Goal: Transaction & Acquisition: Obtain resource

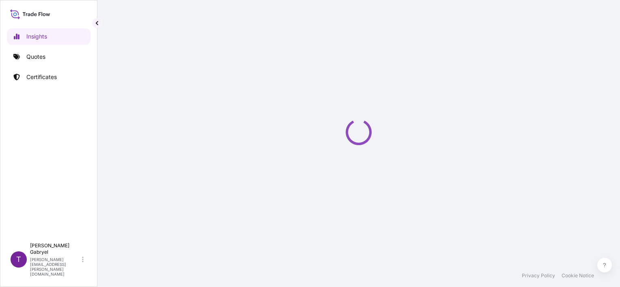
select select "2025"
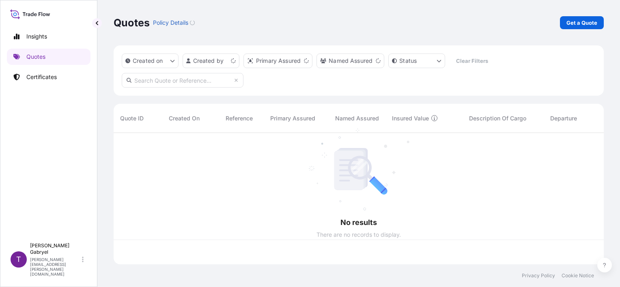
scroll to position [130, 484]
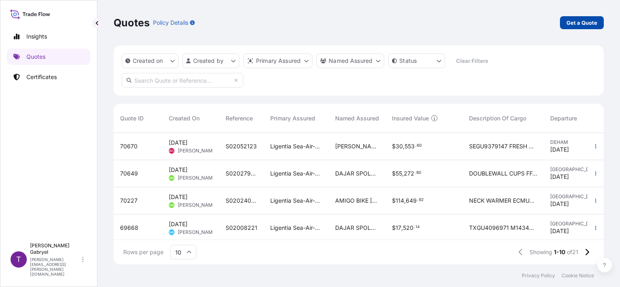
click at [569, 26] on p "Get a Quote" at bounding box center [581, 23] width 31 height 8
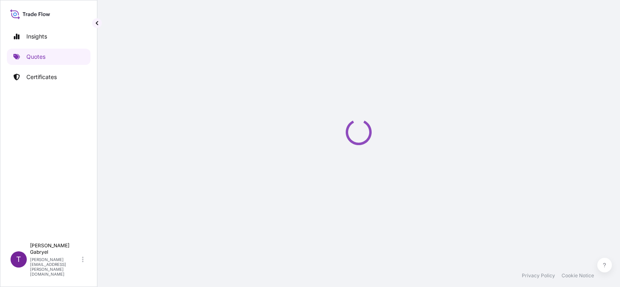
select select "Sea"
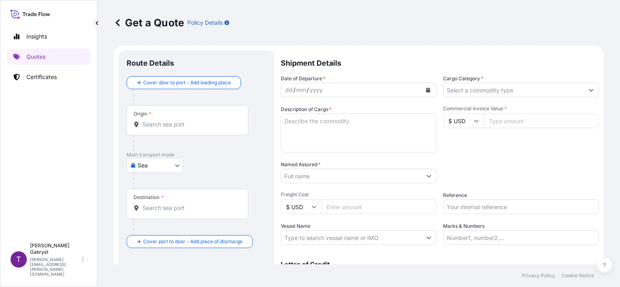
scroll to position [13, 0]
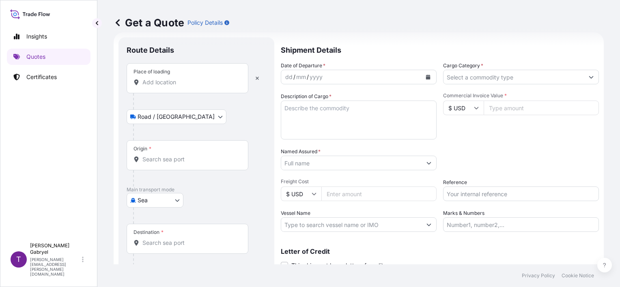
click at [172, 81] on input "Place of loading" at bounding box center [190, 82] width 96 height 8
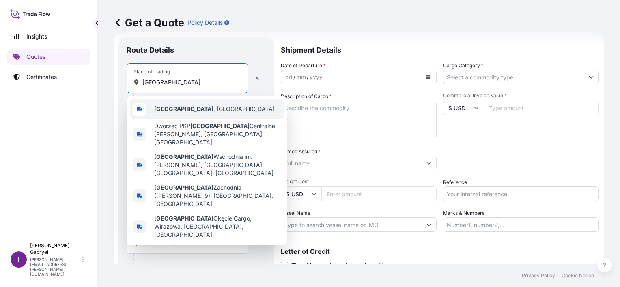
click at [203, 103] on div "Warszawa , Poland" at bounding box center [207, 108] width 154 height 19
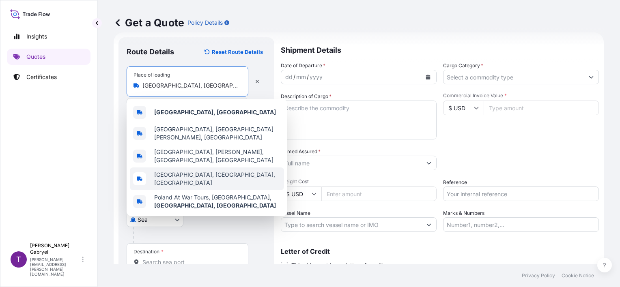
paste input "KOPER"
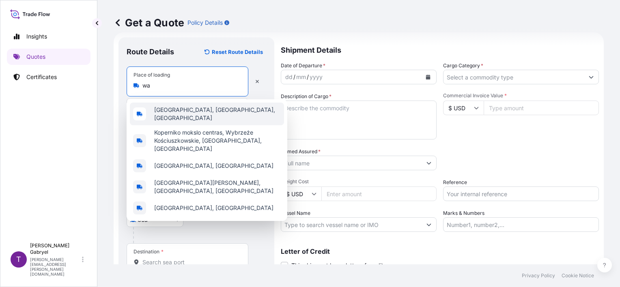
scroll to position [0, 0]
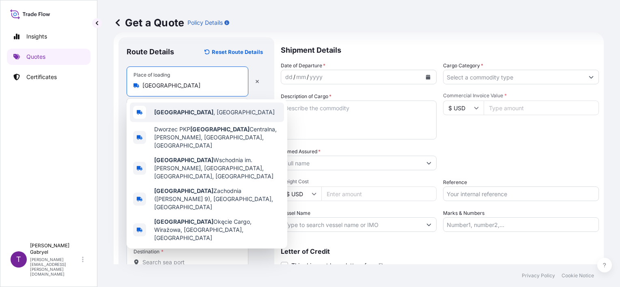
click at [198, 113] on span "Warszawa , Poland" at bounding box center [214, 112] width 120 height 8
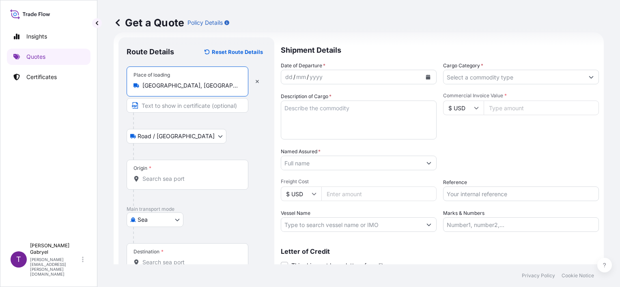
type input "Warszawa, Poland"
click at [166, 179] on input "Origin *" at bounding box center [190, 179] width 96 height 8
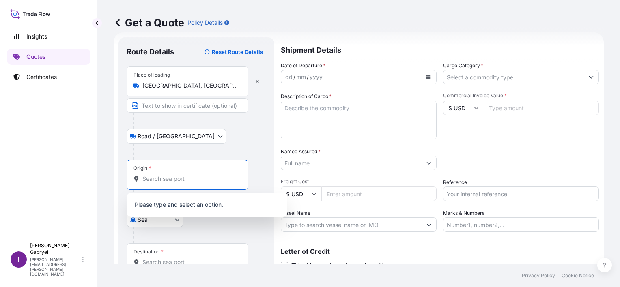
paste input "KOPER"
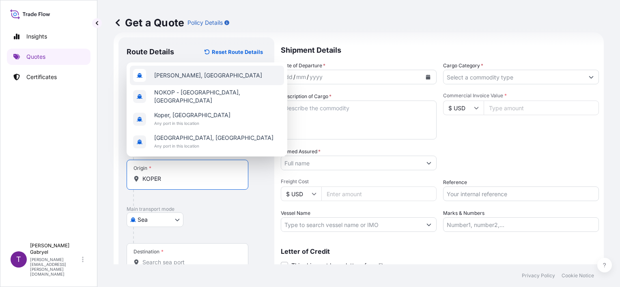
click at [218, 82] on div "SIKOP - Koper, Slovenia" at bounding box center [207, 75] width 154 height 19
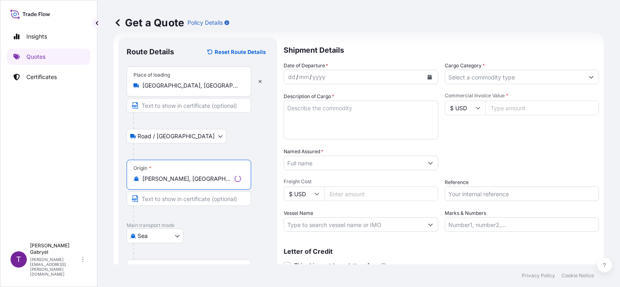
type input "SIKOP - Koper, Slovenia"
click at [248, 229] on div "Sea Air Sea Road" at bounding box center [198, 236] width 142 height 15
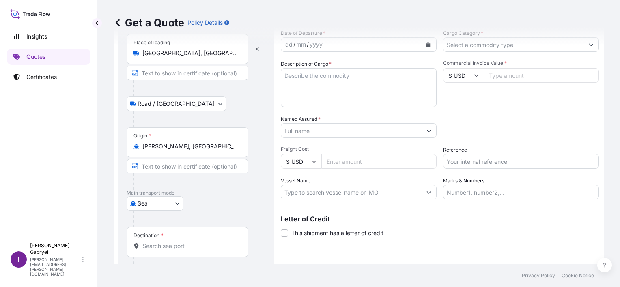
scroll to position [80, 0]
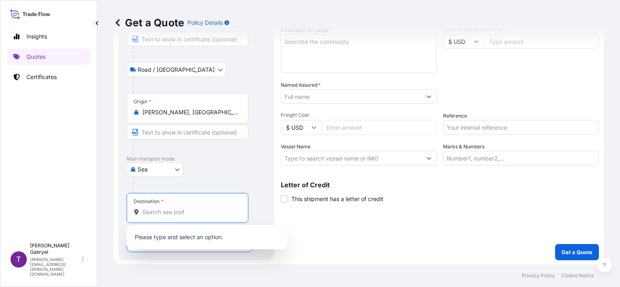
click at [155, 211] on input "Destination *" at bounding box center [190, 212] width 96 height 8
paste input "JEDDAH"
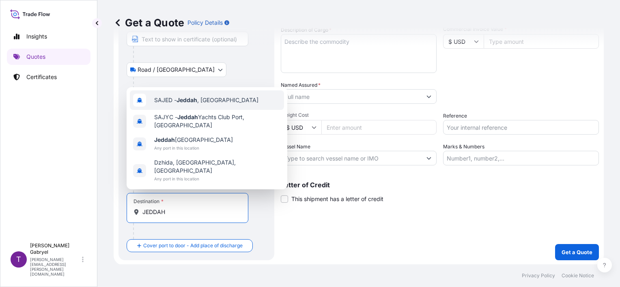
click at [212, 104] on span "SAJED - Jeddah , Saudi Arabia" at bounding box center [206, 100] width 104 height 8
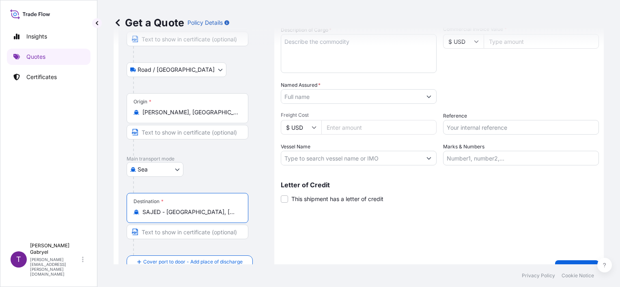
type input "SAJED - Jeddah, Saudi Arabia"
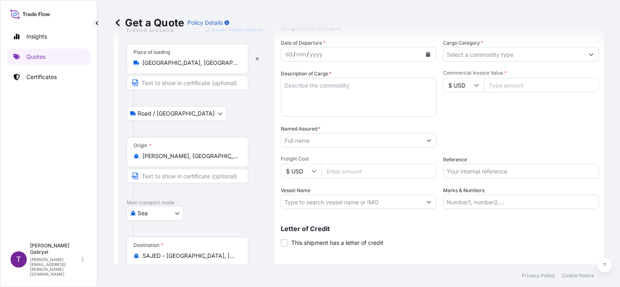
scroll to position [0, 0]
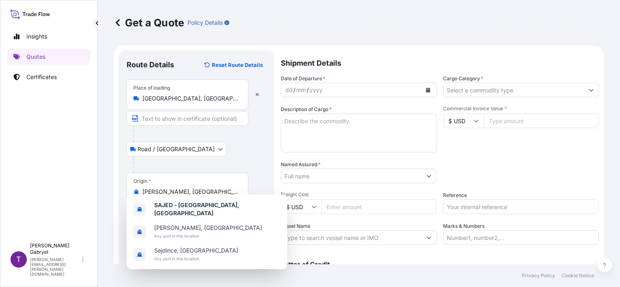
click at [464, 120] on input "$ USD" at bounding box center [463, 121] width 41 height 15
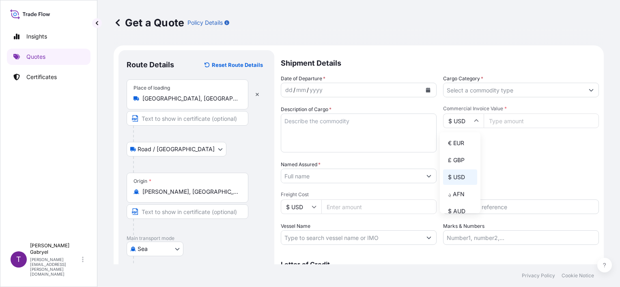
click at [460, 139] on div "€ EUR" at bounding box center [460, 142] width 34 height 15
type input "€ EUR"
click at [511, 118] on input "Commercial Invoice Value *" at bounding box center [541, 121] width 115 height 15
paste input "181440.00"
type input "181440"
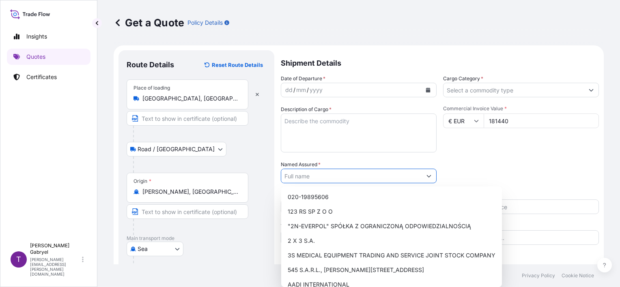
click at [318, 177] on input "Named Assured *" at bounding box center [351, 176] width 140 height 15
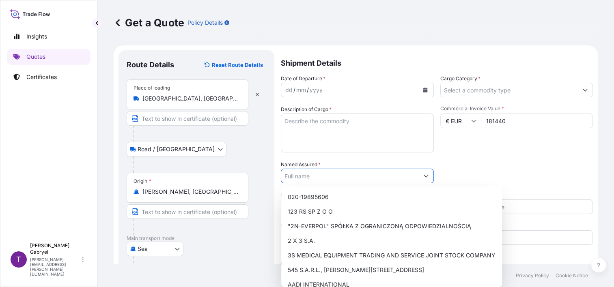
paste input "Roba Al Yasmeen Logistics Services Company"
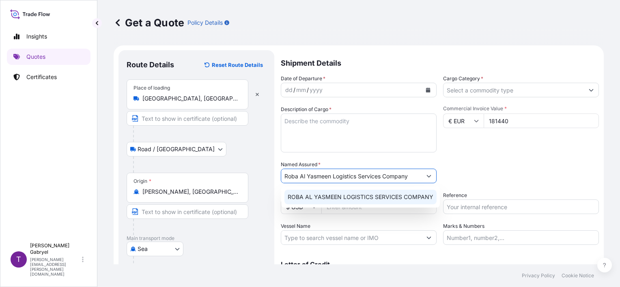
click at [327, 196] on span "ROBA AL YASMEEN LOGISTICS SERVICES COMPANY" at bounding box center [361, 197] width 146 height 8
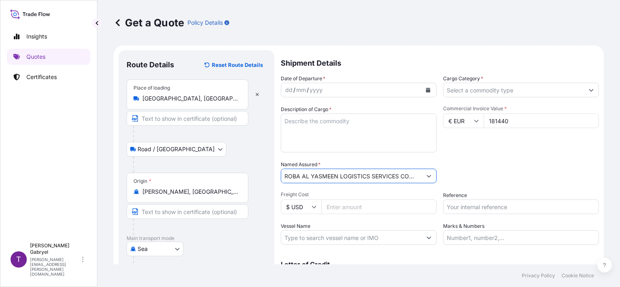
type input "ROBA AL YASMEEN LOGISTICS SERVICES COMPANY"
click at [476, 90] on input "Cargo Category *" at bounding box center [513, 90] width 140 height 15
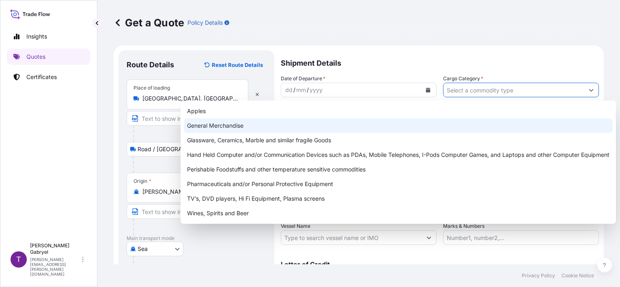
click at [336, 125] on div "General Merchandise" at bounding box center [398, 125] width 429 height 15
type input "General Merchandise"
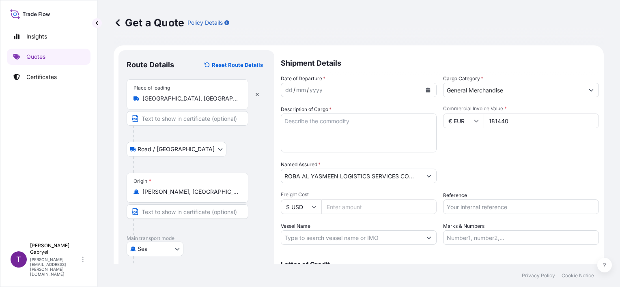
click at [426, 88] on icon "Calendar" at bounding box center [428, 90] width 4 height 5
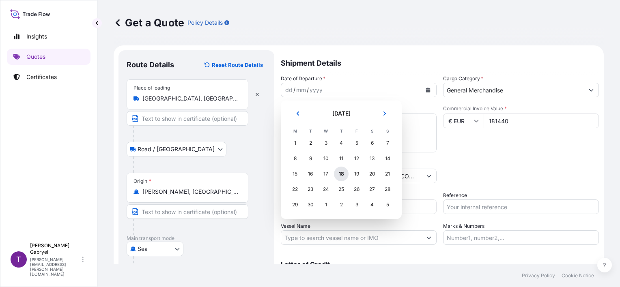
click at [343, 174] on div "18" at bounding box center [341, 174] width 15 height 15
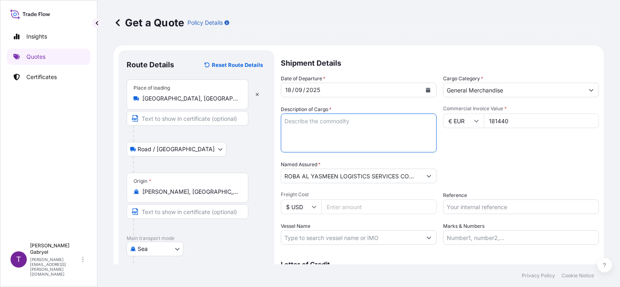
click at [356, 143] on textarea "Description of Cargo *" at bounding box center [359, 133] width 156 height 39
paste textarea "FOODSTUFFS (KINDER CARDS)"
click at [404, 131] on textarea "FOODSTUFFS (KINDER CARDS)" at bounding box center [359, 133] width 156 height 39
paste textarea "NET WEIGHT: 12902,40 KG"
click at [331, 142] on textarea "FOODSTUFFS (KINDER CARDS) NET WEIGHT: 12902,40 KG GROSS WEIGHT: QUANTITY:" at bounding box center [359, 133] width 156 height 39
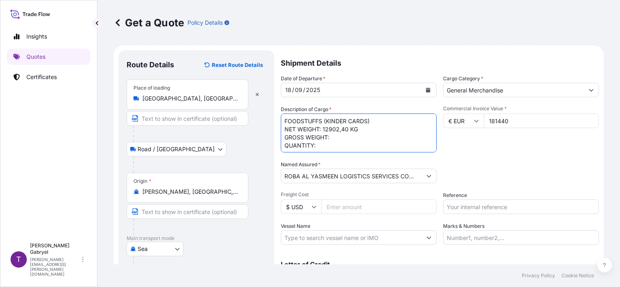
click at [334, 135] on textarea "FOODSTUFFS (KINDER CARDS) NET WEIGHT: 12902,40 KG GROSS WEIGHT: QUANTITY:" at bounding box center [359, 133] width 156 height 39
paste textarea "17035.200"
click at [360, 145] on textarea "FOODSTUFFS (KINDER CARDS) NET WEIGHT: 12902,40 KG GROSS WEIGHT: 17035.200 KG QU…" at bounding box center [359, 133] width 156 height 39
click at [335, 143] on textarea "FOODSTUFFS (KINDER CARDS) NET WEIGHT: 12902,40 KG GROSS WEIGHT: 17035.200 KG QU…" at bounding box center [359, 133] width 156 height 39
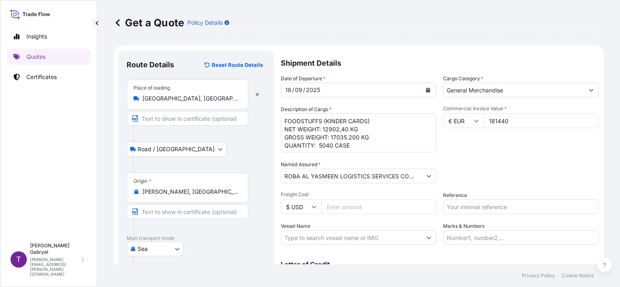
click at [354, 146] on textarea "FOODSTUFFS (KINDER CARDS) NET WEIGHT: 12902,40 KG GROSS WEIGHT: 17035.200 KG QU…" at bounding box center [359, 133] width 156 height 39
drag, startPoint x: 355, startPoint y: 146, endPoint x: 335, endPoint y: 148, distance: 20.4
click at [335, 148] on textarea "FOODSTUFFS (KINDER CARDS) NET WEIGHT: 12902,40 KG GROSS WEIGHT: 17035.200 KG QU…" at bounding box center [359, 133] width 156 height 39
click at [374, 141] on textarea "FOODSTUFFS (KINDER CARDS) NET WEIGHT: 12902,40 KG GROSS WEIGHT: 17035.200 KG QU…" at bounding box center [359, 133] width 156 height 39
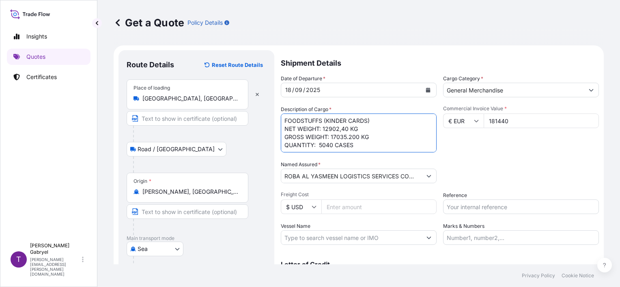
scroll to position [5, 0]
click at [322, 149] on textarea "FOODSTUFFS (KINDER CARDS) NET WEIGHT: 12902,40 KG GROSS WEIGHT: 17035.200 KG QU…" at bounding box center [359, 133] width 156 height 39
paste textarea "UETU7508572"
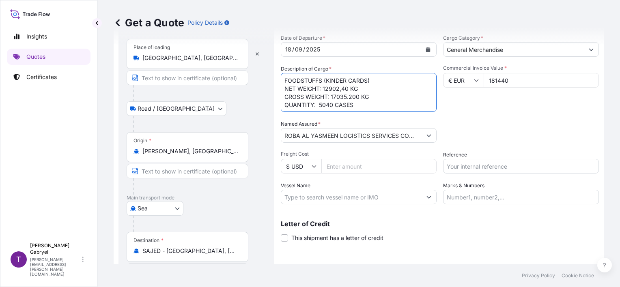
type textarea "FOODSTUFFS (KINDER CARDS) NET WEIGHT: 12902,40 KG GROSS WEIGHT: 17035.200 KG QU…"
click at [469, 169] on input "Reference" at bounding box center [521, 166] width 156 height 15
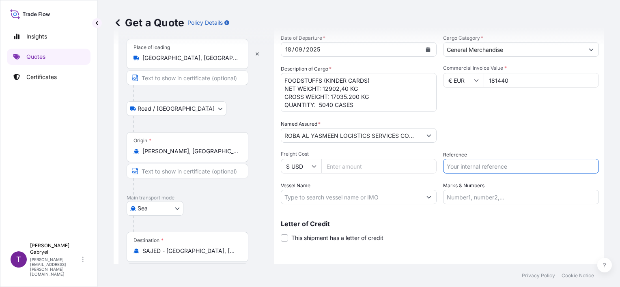
paste input "S02051299"
type input "S02051299"
click at [452, 271] on footer "Privacy Policy Cookie Notice" at bounding box center [358, 275] width 522 height 23
click at [328, 198] on input "Vessel Name" at bounding box center [351, 197] width 140 height 15
paste input "CMA CGM OSIRIS ( 0BELME1MA)"
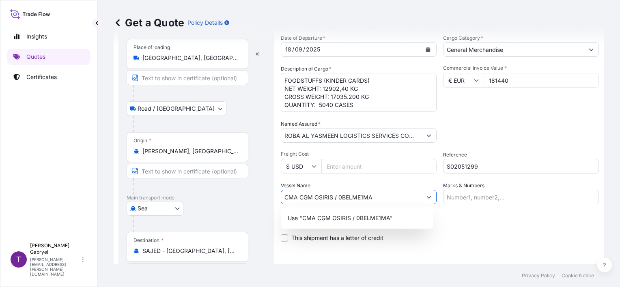
type input "CMA CGM OSIRIS / 0BELME1MA"
click at [516, 232] on div "Letter of Credit This shipment has a letter of credit Letter of credit * Letter…" at bounding box center [440, 232] width 318 height 22
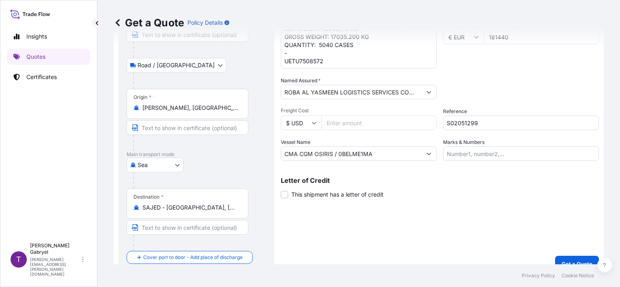
scroll to position [96, 0]
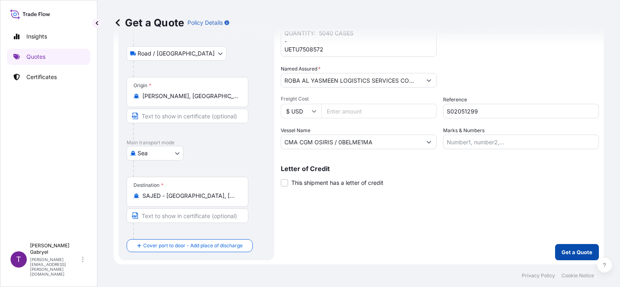
click at [568, 254] on p "Get a Quote" at bounding box center [576, 252] width 31 height 8
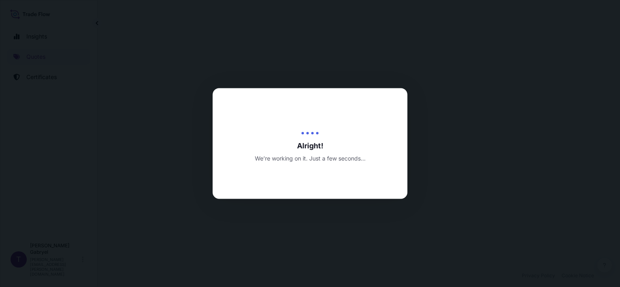
select select "Road / Inland"
select select "Sea"
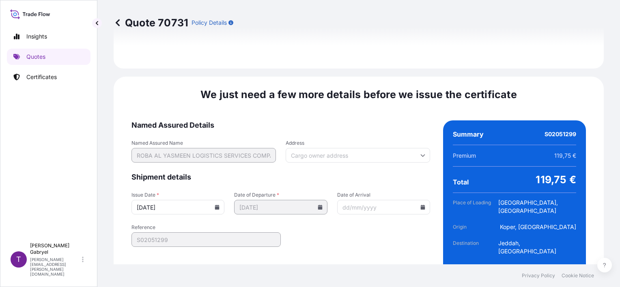
scroll to position [1034, 0]
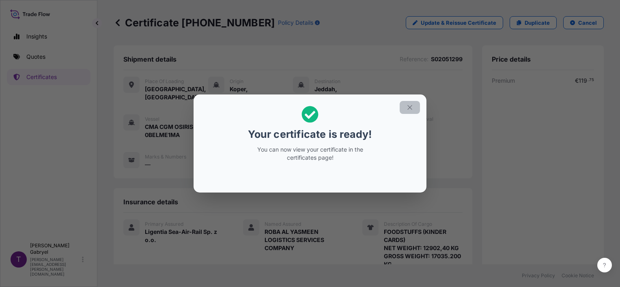
click at [407, 106] on icon "button" at bounding box center [409, 107] width 7 height 7
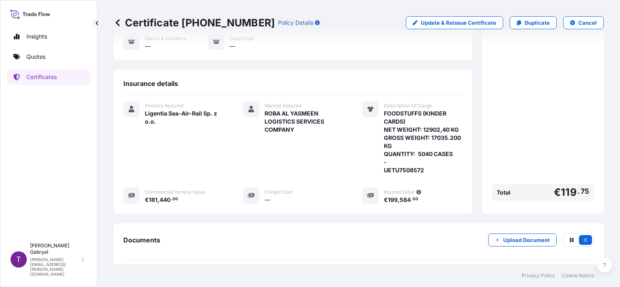
scroll to position [178, 0]
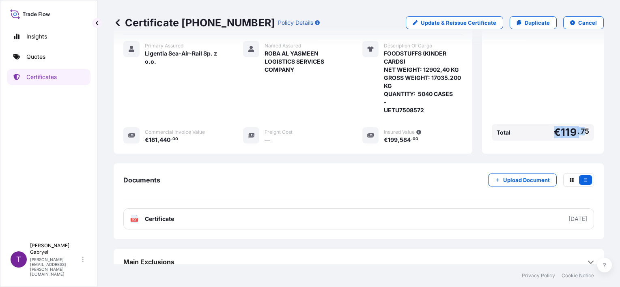
drag, startPoint x: 547, startPoint y: 124, endPoint x: 577, endPoint y: 123, distance: 30.4
click at [577, 124] on div "Total € 119 . 75" at bounding box center [543, 132] width 102 height 17
drag, startPoint x: 577, startPoint y: 123, endPoint x: 585, endPoint y: 123, distance: 7.8
click at [581, 129] on span "75" at bounding box center [585, 131] width 9 height 5
drag, startPoint x: 585, startPoint y: 123, endPoint x: 554, endPoint y: 124, distance: 30.9
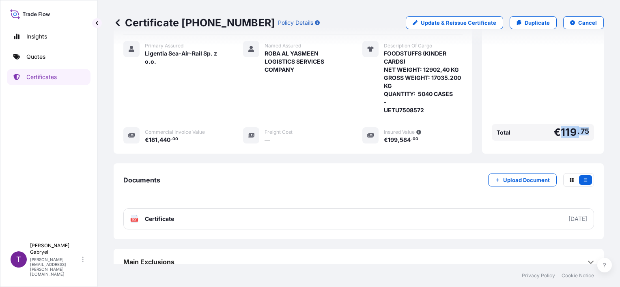
click at [554, 124] on div "Total € 119 . 75" at bounding box center [543, 132] width 102 height 17
copy span "€ 119 . 75"
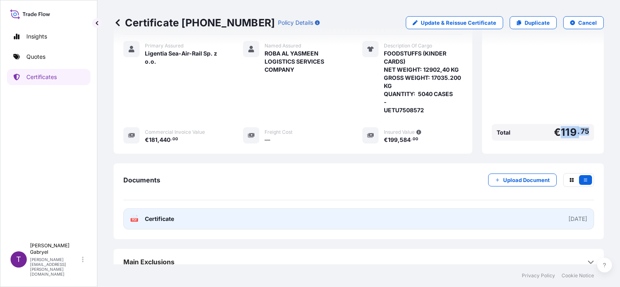
click at [243, 209] on link "PDF Certificate 2025-09-18" at bounding box center [358, 219] width 471 height 21
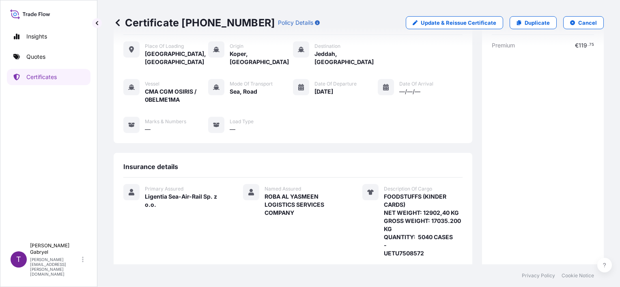
scroll to position [0, 0]
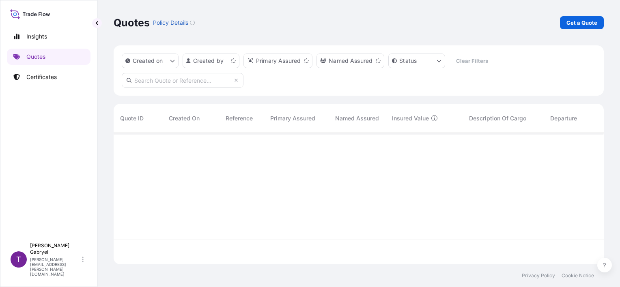
scroll to position [130, 484]
click at [41, 79] on p "Certificates" at bounding box center [41, 77] width 30 height 8
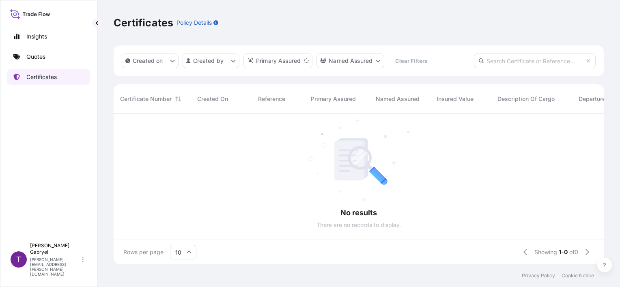
scroll to position [149, 484]
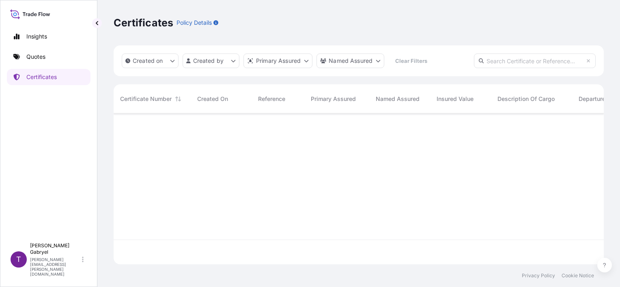
click at [543, 60] on input "text" at bounding box center [535, 61] width 122 height 15
paste input "S02051299"
type input "S02051299"
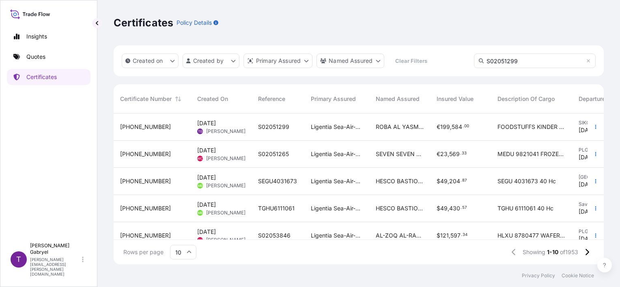
click at [431, 123] on div "€ 199 , 584 . 00" at bounding box center [460, 127] width 61 height 27
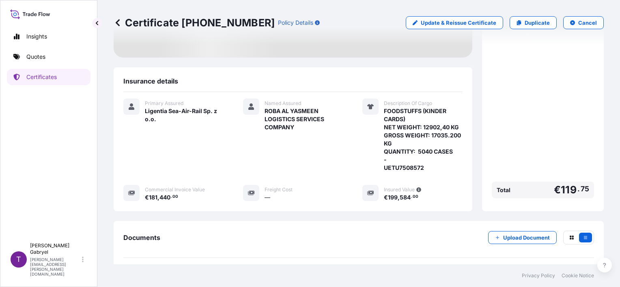
scroll to position [111, 0]
